Goal: Task Accomplishment & Management: Manage account settings

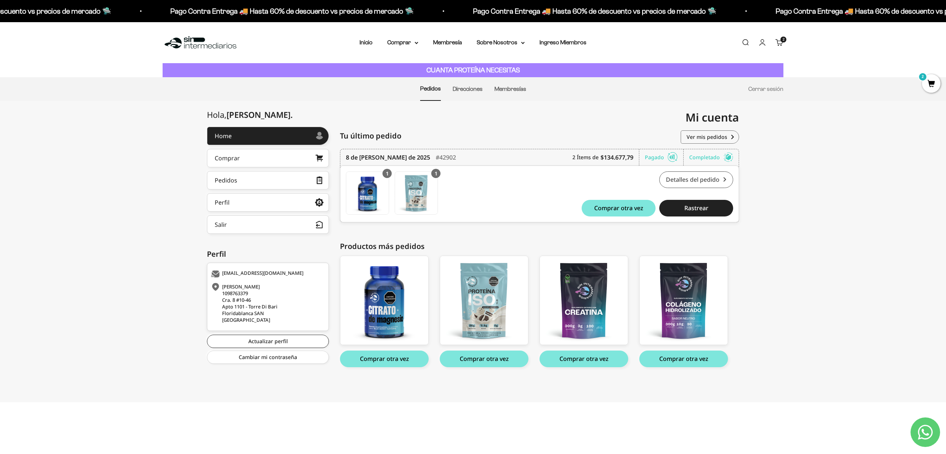
click at [720, 182] on link "Detalles del pedido" at bounding box center [696, 179] width 74 height 17
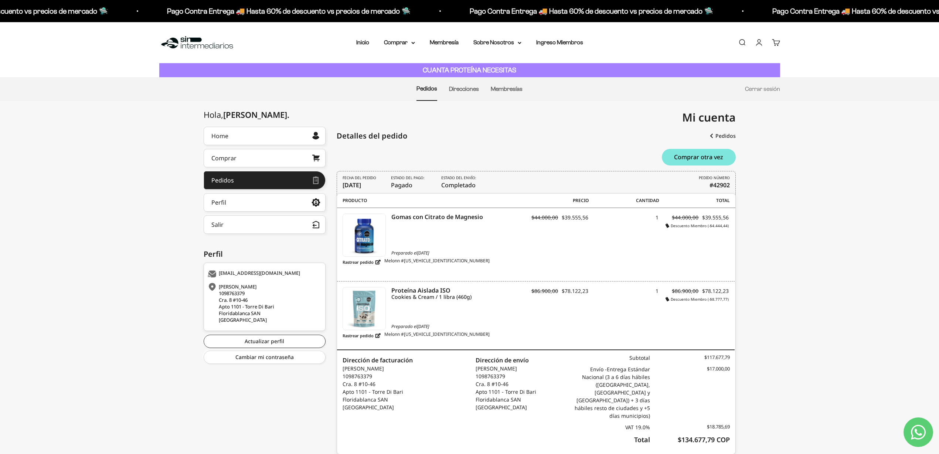
click at [760, 41] on link "Cuenta" at bounding box center [759, 42] width 8 height 8
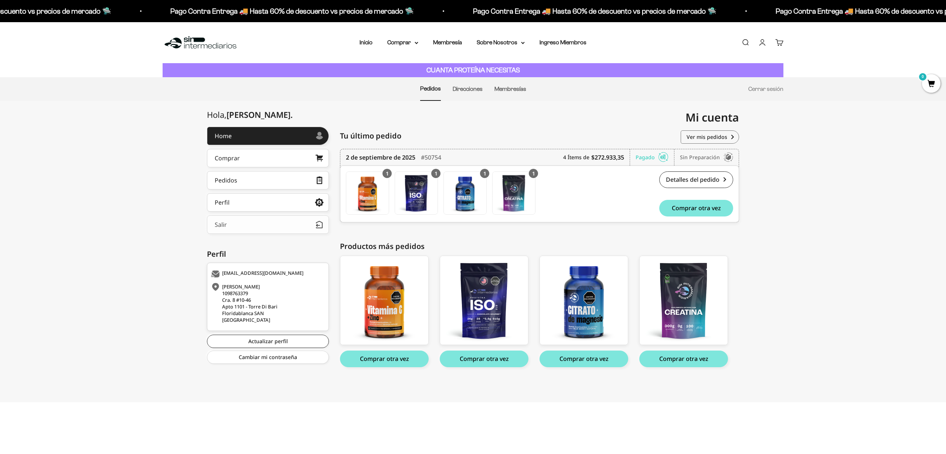
click at [269, 219] on button "Salir" at bounding box center [268, 224] width 122 height 18
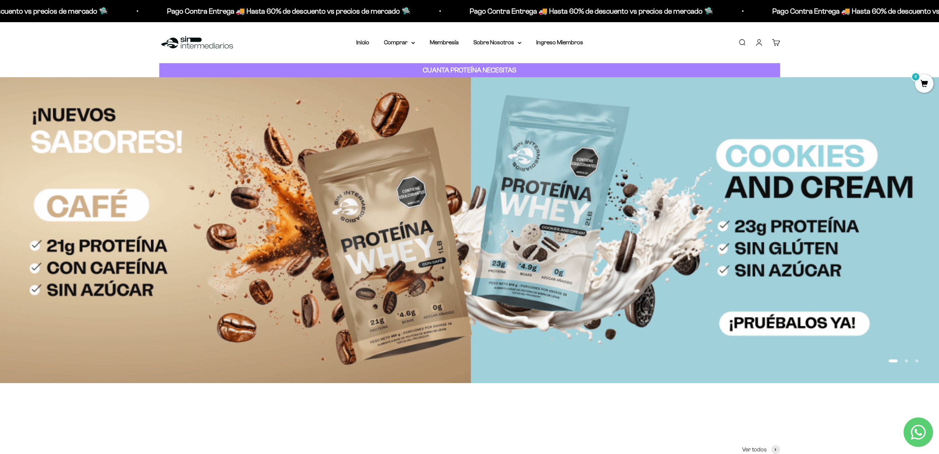
click at [756, 38] on link "Cuenta" at bounding box center [759, 42] width 8 height 8
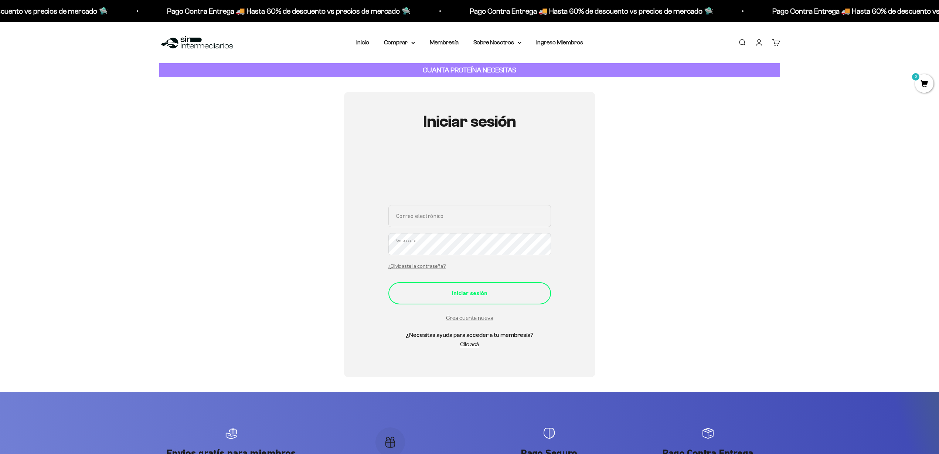
type input "[EMAIL_ADDRESS][DOMAIN_NAME]"
click at [444, 286] on button "Iniciar sesión" at bounding box center [469, 293] width 163 height 22
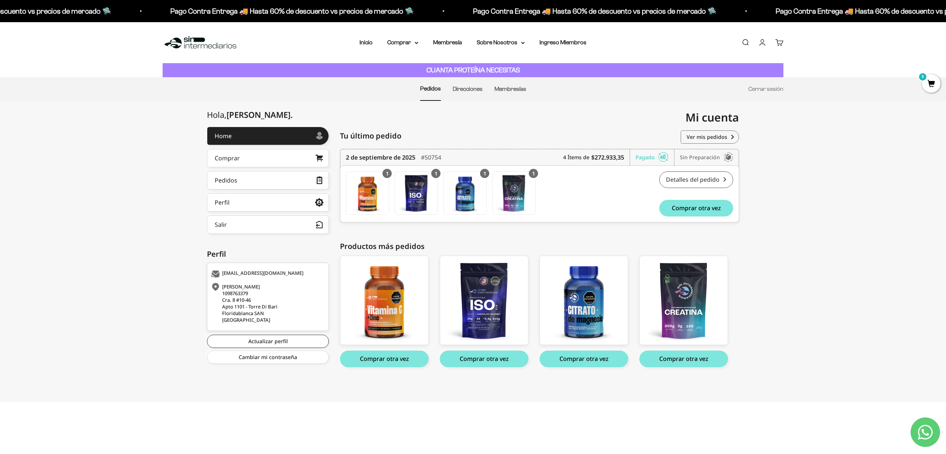
click at [698, 176] on link "Detalles del pedido" at bounding box center [696, 179] width 74 height 17
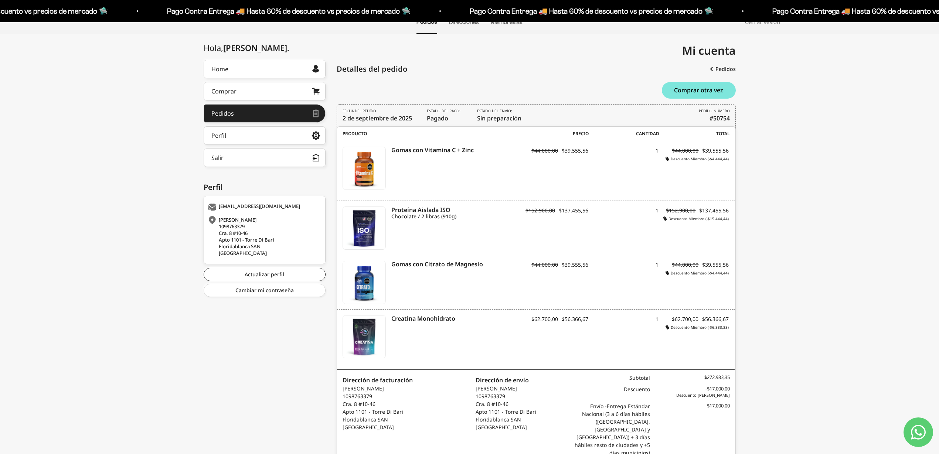
scroll to position [67, 0]
click at [256, 272] on link "Actualizar perfil" at bounding box center [265, 274] width 122 height 13
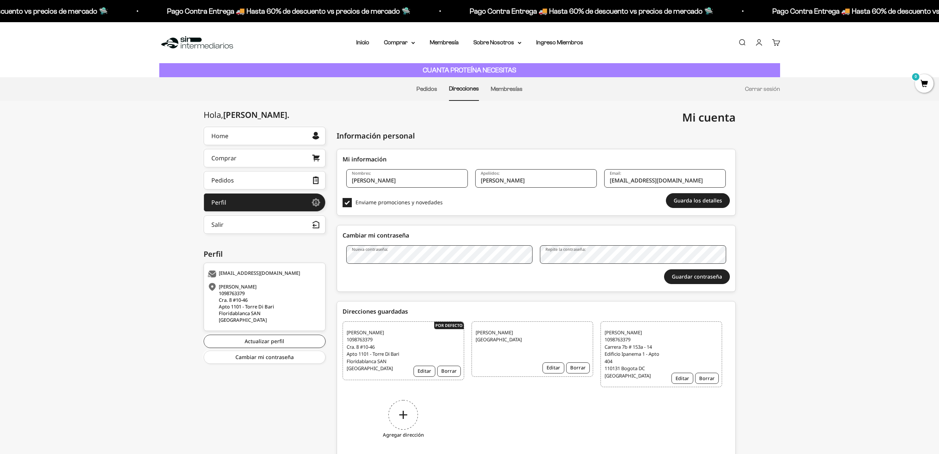
click at [655, 353] on span "Daniela Quintero 1098763379 Carrera 7b # 153a - 14 Edificio Ipanema 1 - Apto 40…" at bounding box center [634, 354] width 58 height 51
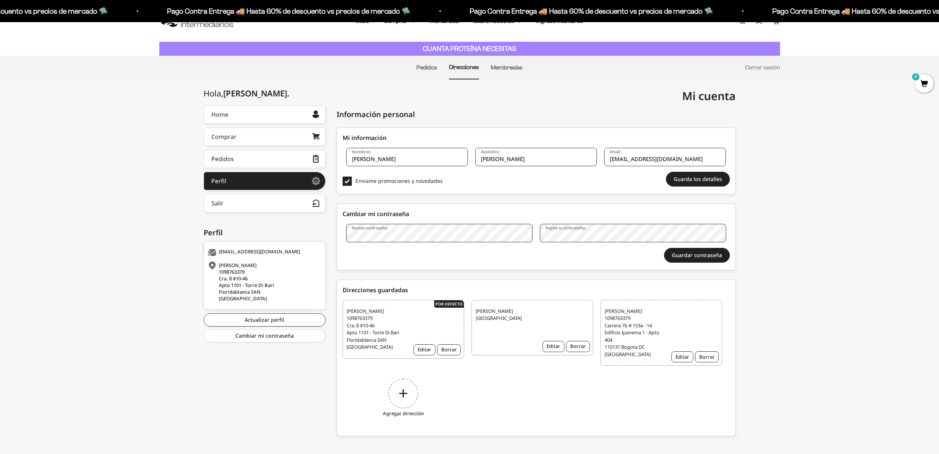
scroll to position [28, 0]
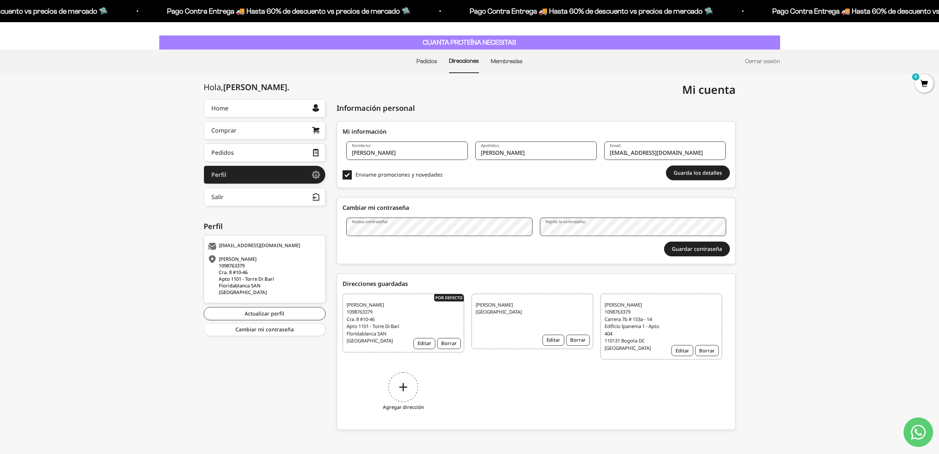
click at [453, 300] on div "Daniela Quintero 1098763379 Cra. 8 #10-46 Apto 1101 - Torre Di Bari Floridablan…" at bounding box center [404, 323] width 122 height 59
click at [577, 341] on button "Borrar" at bounding box center [578, 340] width 24 height 11
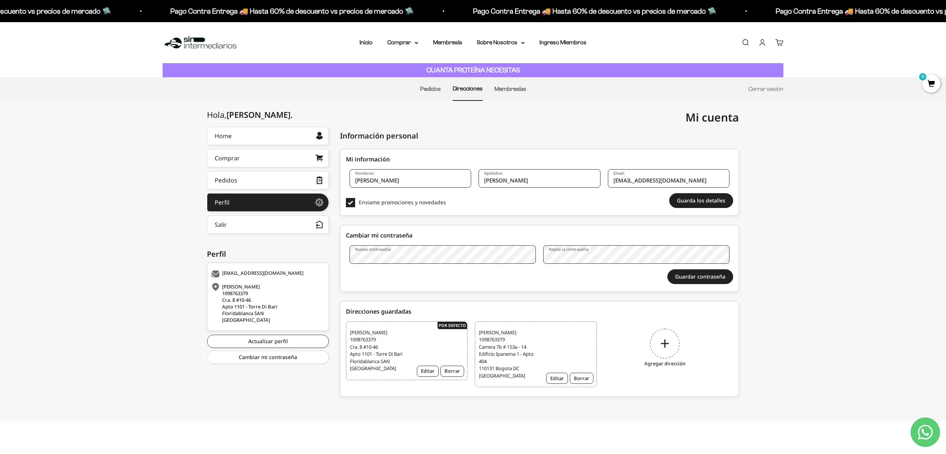
click at [493, 335] on span "Daniela Quintero 1098763379 Carrera 7b # 153a - 14 Edificio Ipanema 1 - Apto 40…" at bounding box center [508, 354] width 58 height 51
click at [516, 355] on span "Daniela Quintero 1098763379 Carrera 7b # 153a - 14 Edificio Ipanema 1 - Apto 40…" at bounding box center [508, 354] width 58 height 51
click at [506, 341] on span "Daniela Quintero 1098763379 Carrera 7b # 153a - 14 Edificio Ipanema 1 - Apto 40…" at bounding box center [508, 354] width 58 height 51
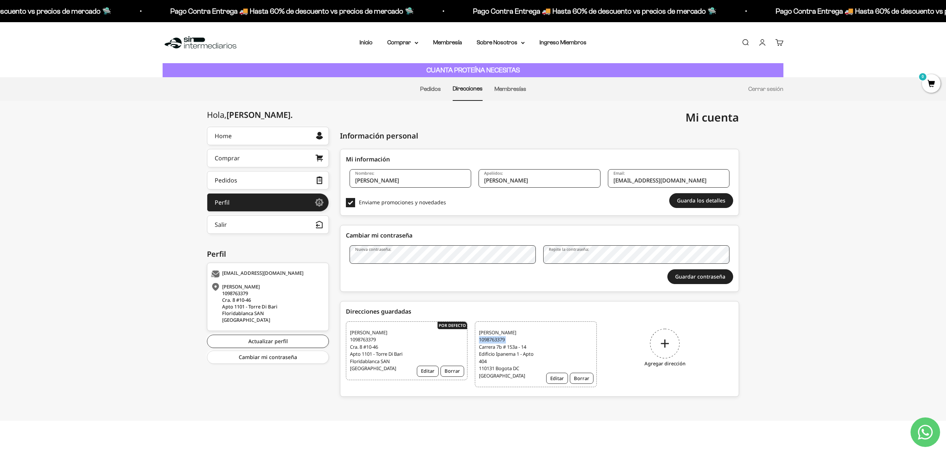
click at [506, 341] on span "Daniela Quintero 1098763379 Carrera 7b # 153a - 14 Edificio Ipanema 1 - Apto 40…" at bounding box center [508, 354] width 58 height 51
drag, startPoint x: 442, startPoint y: 326, endPoint x: 463, endPoint y: 326, distance: 21.4
click at [463, 326] on div "Daniela Quintero 1098763379 Cra. 8 #10-46 Apto 1101 - Torre Di Bari Floridablan…" at bounding box center [407, 350] width 122 height 59
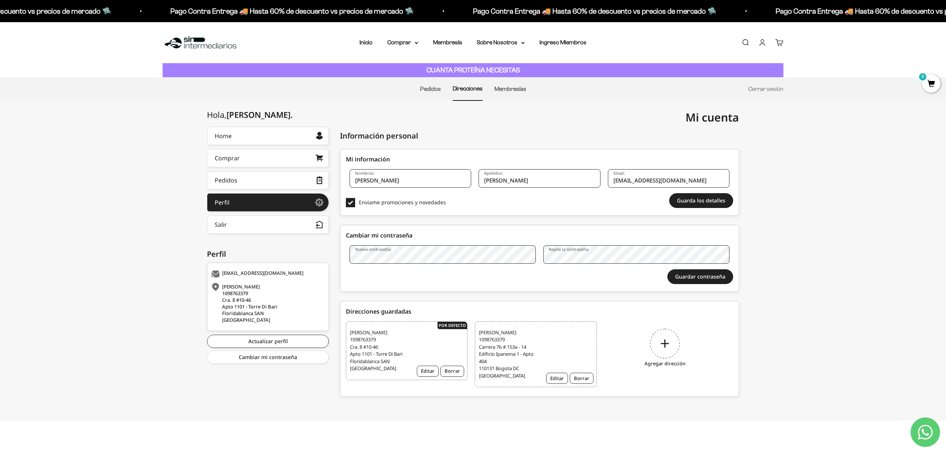
click at [463, 326] on div "Daniela Quintero 1098763379 Cra. 8 #10-46 Apto 1101 - Torre Di Bari Floridablan…" at bounding box center [407, 350] width 122 height 59
click at [559, 380] on button "Editar" at bounding box center [557, 378] width 22 height 11
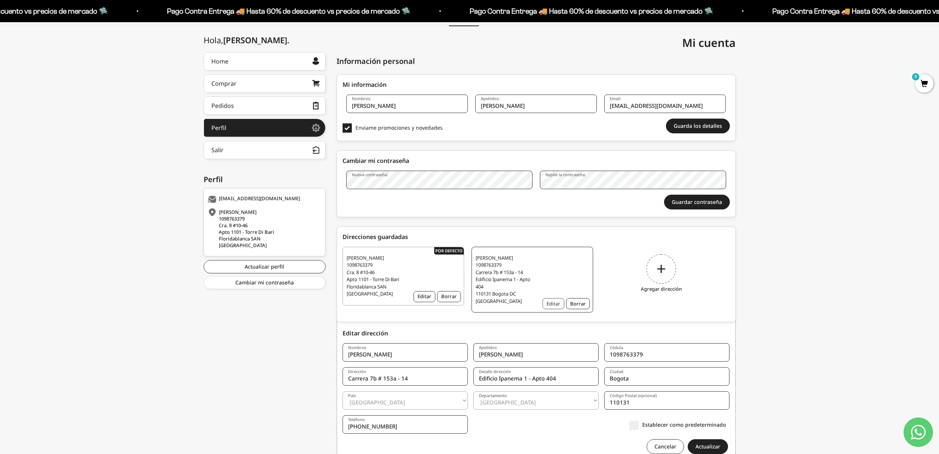
scroll to position [110, 0]
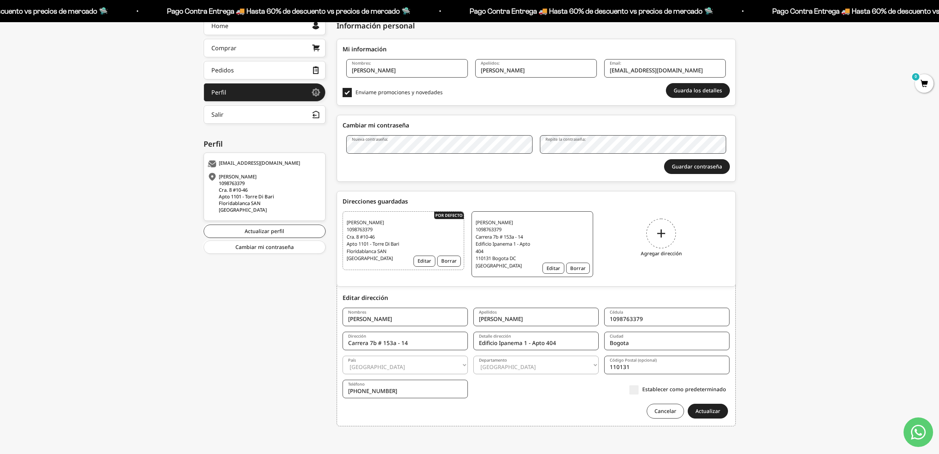
click at [636, 392] on label "Establecer como predeterminado" at bounding box center [677, 389] width 97 height 8
click at [726, 389] on input "Establecer como predeterminado" at bounding box center [726, 389] width 0 height 0
click at [705, 413] on button "Actualizar" at bounding box center [708, 411] width 40 height 15
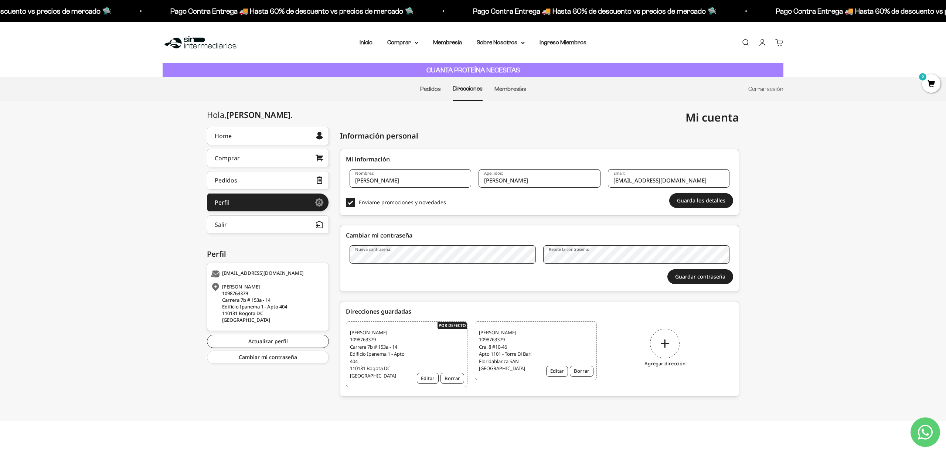
click at [203, 40] on img at bounding box center [201, 43] width 76 height 16
